Goal: Information Seeking & Learning: Learn about a topic

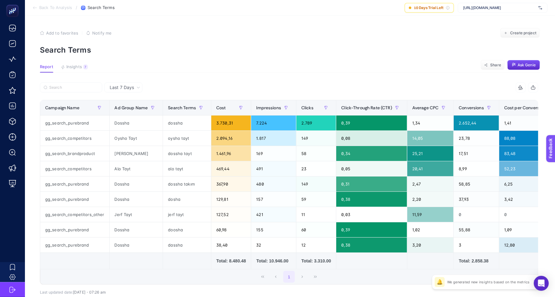
click at [121, 88] on span "Last 7 Days" at bounding box center [122, 87] width 24 height 6
click at [119, 113] on li "Last 30 Days" at bounding box center [123, 111] width 34 height 11
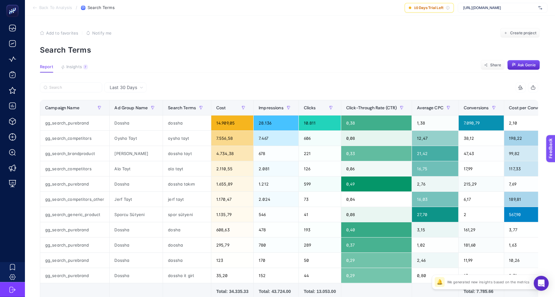
click at [201, 65] on section "Report Insights 7 We generated new insights based on the metrics Share Ask Genie" at bounding box center [290, 69] width 500 height 8
click at [133, 88] on span "Last 30 Days" at bounding box center [123, 87] width 27 height 6
click at [132, 96] on li "Last 7 Days" at bounding box center [125, 100] width 38 height 11
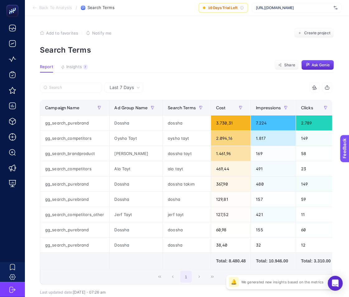
click at [238, 53] on p "Search Terms" at bounding box center [187, 50] width 295 height 9
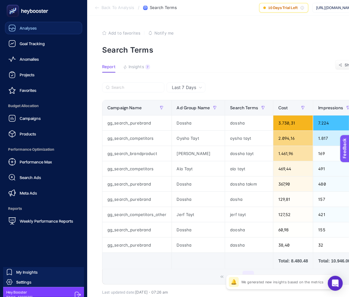
click at [18, 28] on div "Analyses" at bounding box center [22, 27] width 28 height 7
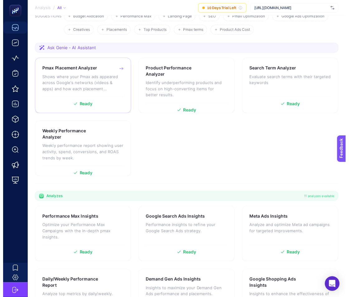
scroll to position [94, 0]
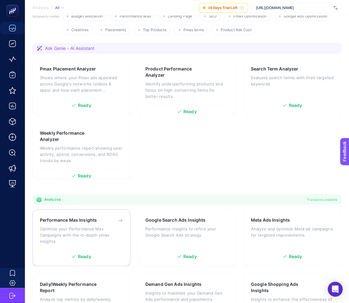
click at [97, 210] on div "Performance Max Insights Optimize your Performance Max Campaigns with the in-de…" at bounding box center [81, 238] width 98 height 57
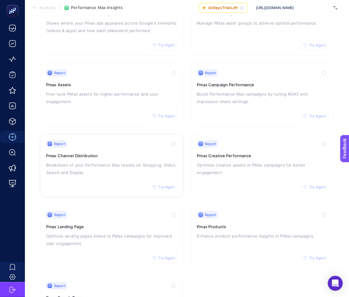
click at [124, 169] on p "Breakdown of your Performance Max results on Shopping, Video, Search and Display" at bounding box center [111, 168] width 131 height 15
